Goal: Check status: Check status

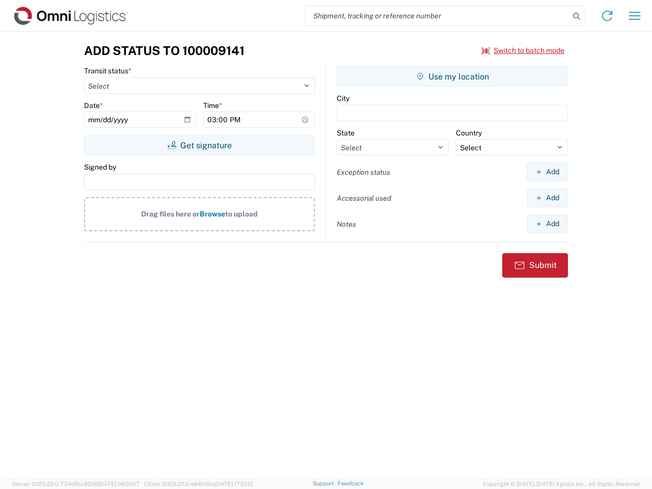
click at [437, 16] on input "search" at bounding box center [438, 15] width 264 height 19
click at [577, 16] on icon at bounding box center [576, 16] width 14 height 14
click at [607, 16] on icon at bounding box center [607, 16] width 16 height 16
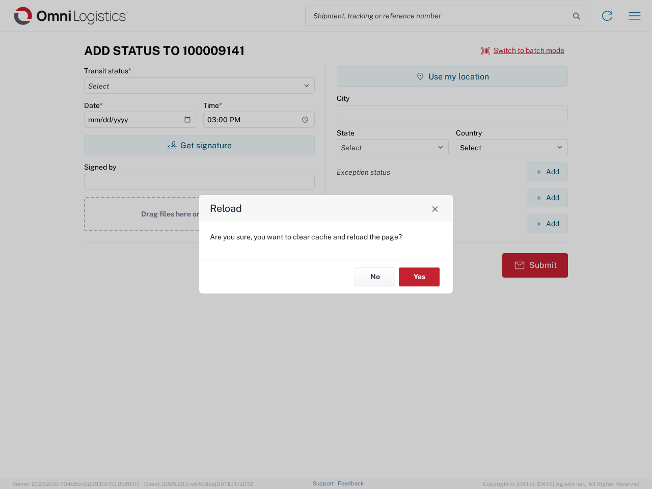
click at [523, 50] on div "Reload Are you sure, you want to clear cache and reload the page? No Yes" at bounding box center [326, 244] width 652 height 489
click at [199, 145] on div "Reload Are you sure, you want to clear cache and reload the page? No Yes" at bounding box center [326, 244] width 652 height 489
click at [452, 76] on div "Reload Are you sure, you want to clear cache and reload the page? No Yes" at bounding box center [326, 244] width 652 height 489
click at [547, 172] on div "Reload Are you sure, you want to clear cache and reload the page? No Yes" at bounding box center [326, 244] width 652 height 489
click at [547, 198] on div "Reload Are you sure, you want to clear cache and reload the page? No Yes" at bounding box center [326, 244] width 652 height 489
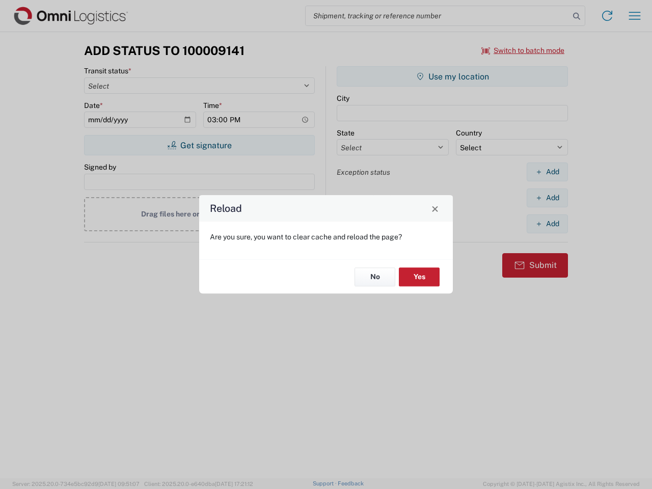
click at [547, 224] on div "Reload Are you sure, you want to clear cache and reload the page? No Yes" at bounding box center [326, 244] width 652 height 489
